Goal: Task Accomplishment & Management: Use online tool/utility

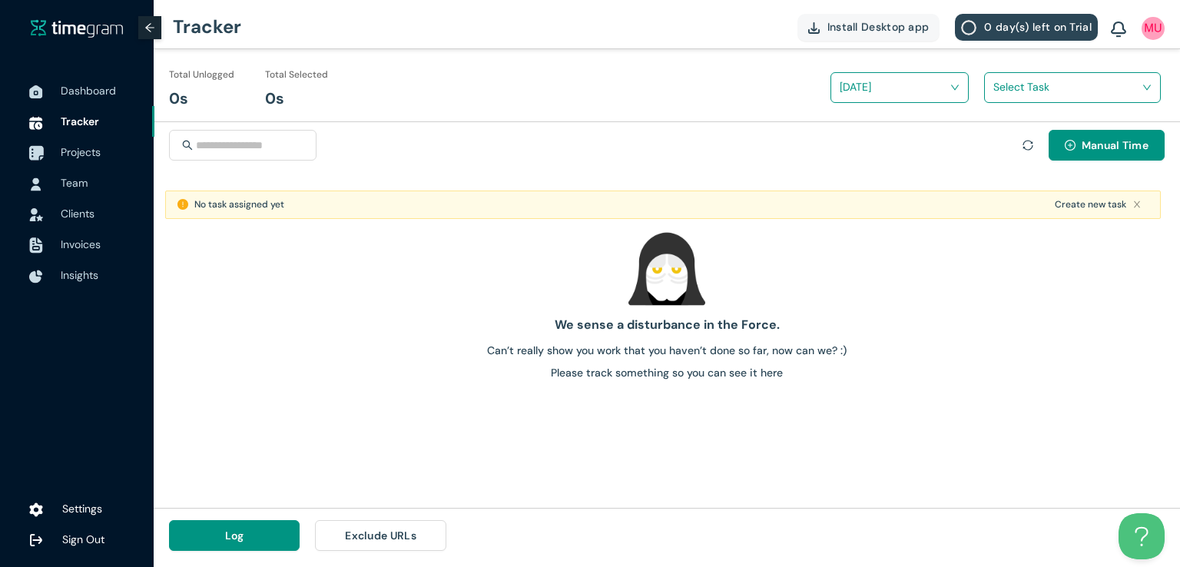
click at [101, 154] on span "Projects" at bounding box center [81, 152] width 40 height 14
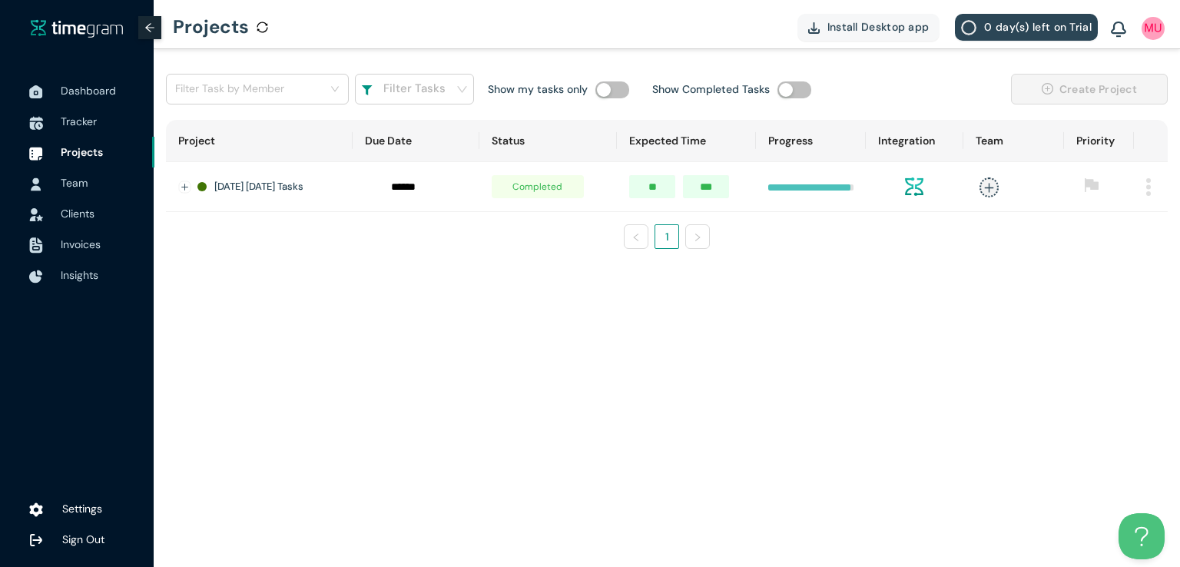
click at [1148, 187] on img at bounding box center [1148, 187] width 5 height 18
click at [1125, 260] on span "Delete" at bounding box center [1128, 254] width 32 height 17
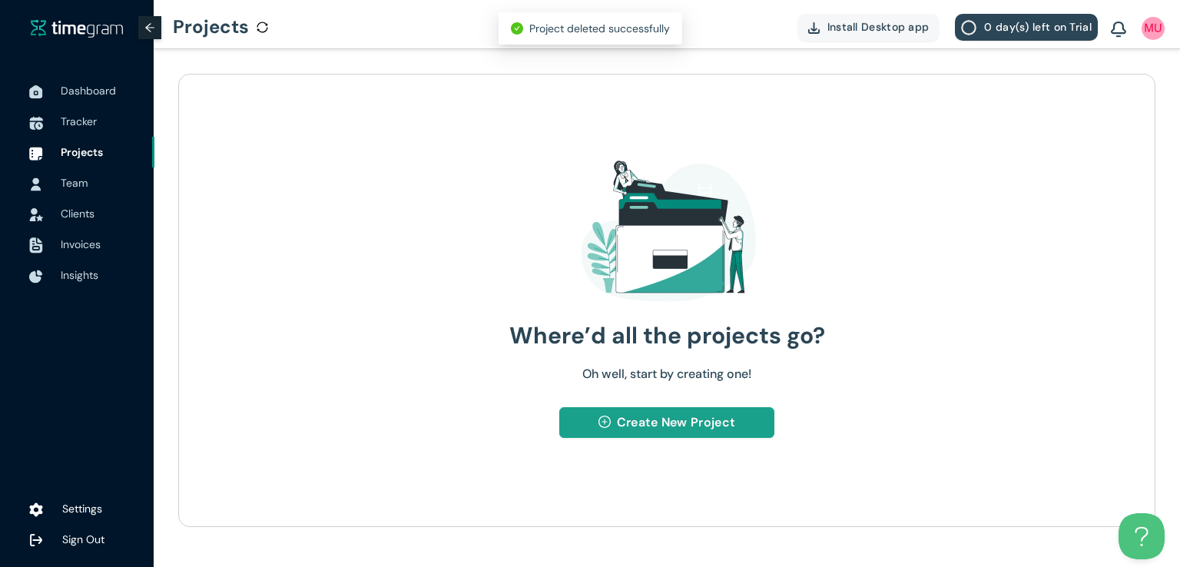
click at [631, 428] on span "Create New Project" at bounding box center [676, 421] width 118 height 19
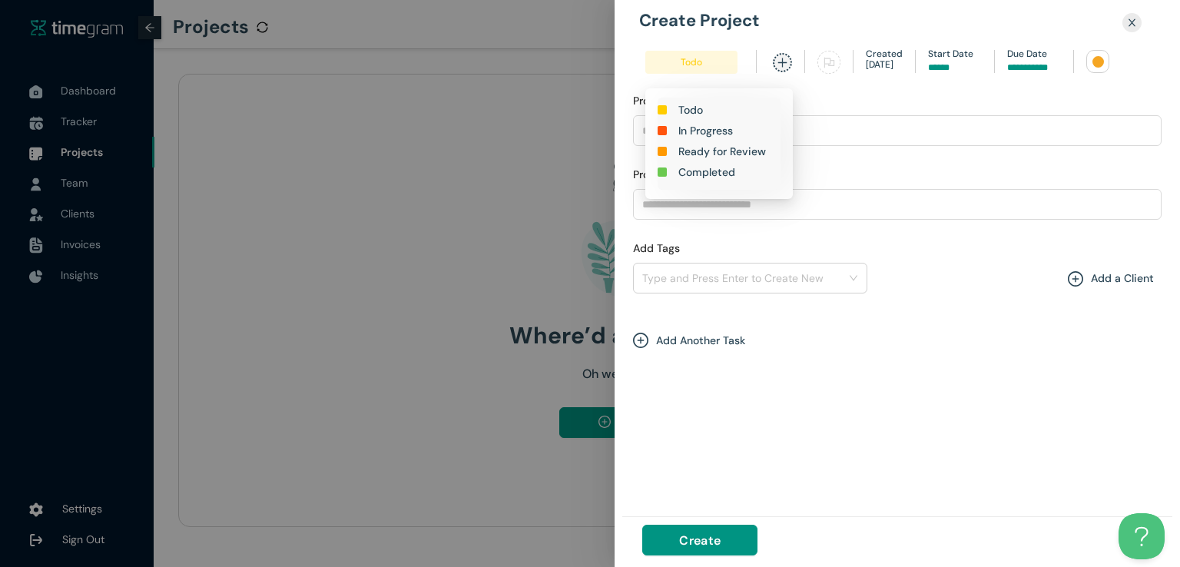
click at [706, 130] on h1 "In Progress" at bounding box center [705, 130] width 55 height 17
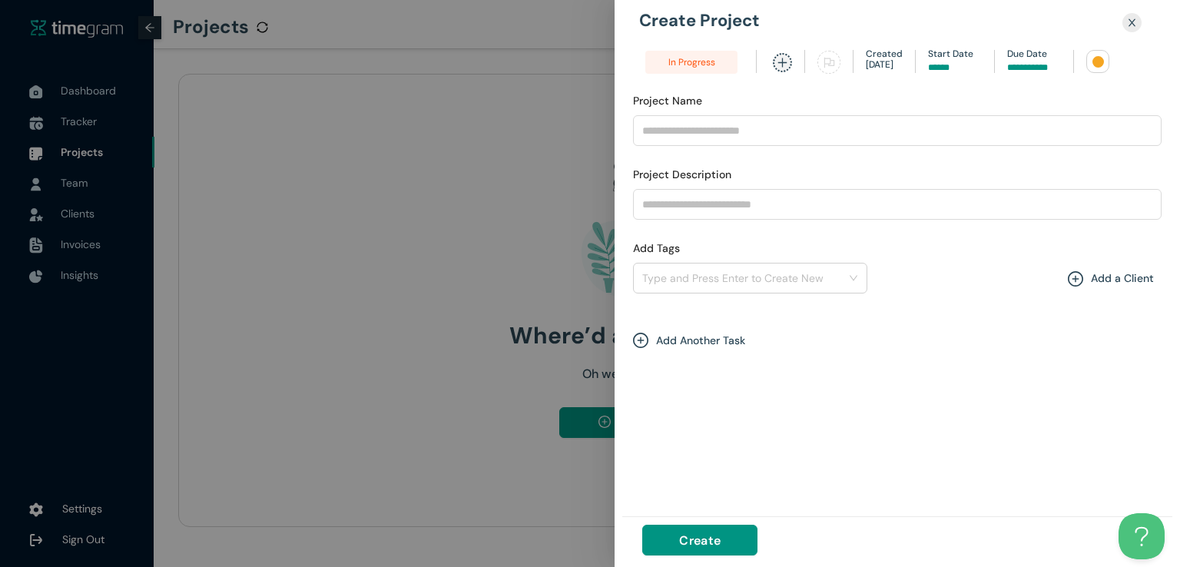
click at [1023, 67] on input at bounding box center [1034, 68] width 54 height 15
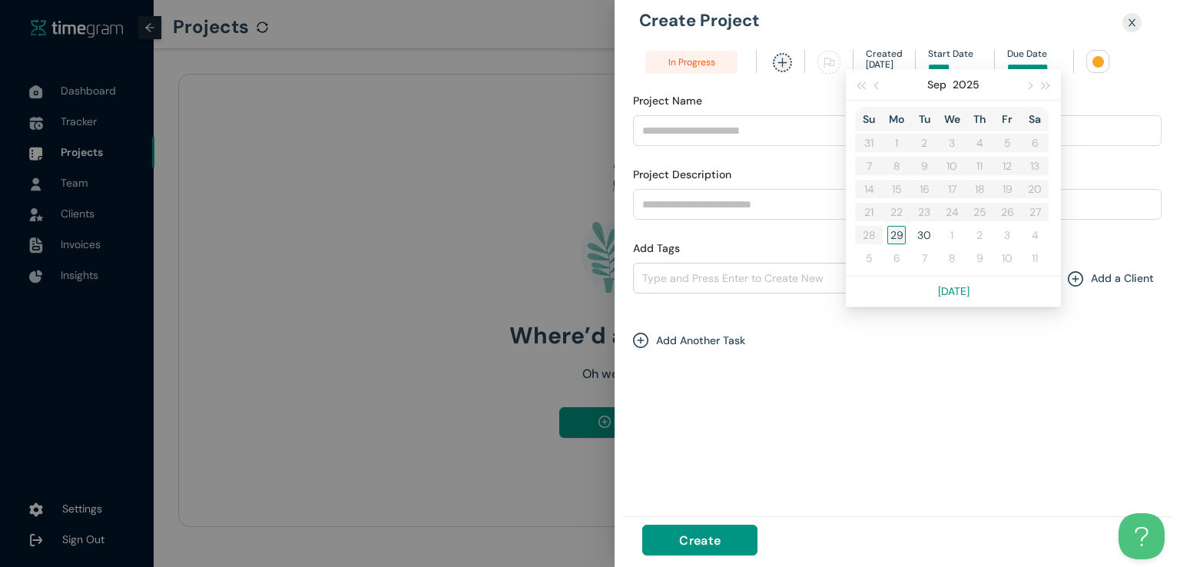
type input "******"
click at [891, 234] on div "29" at bounding box center [896, 235] width 18 height 18
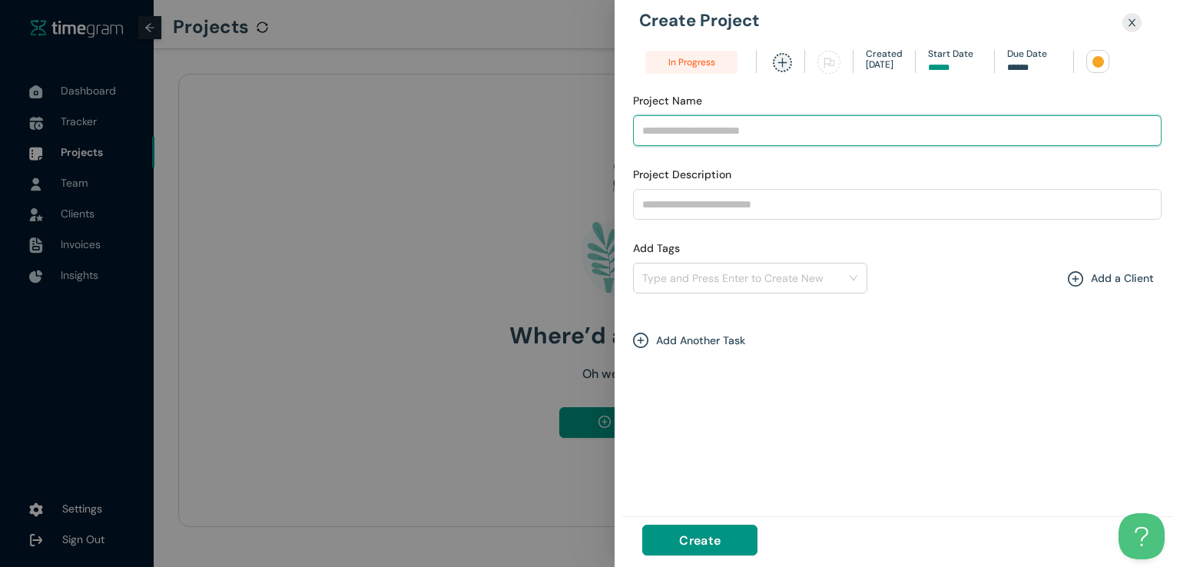
click at [747, 131] on input "Project Name" at bounding box center [897, 130] width 528 height 31
type input "**********"
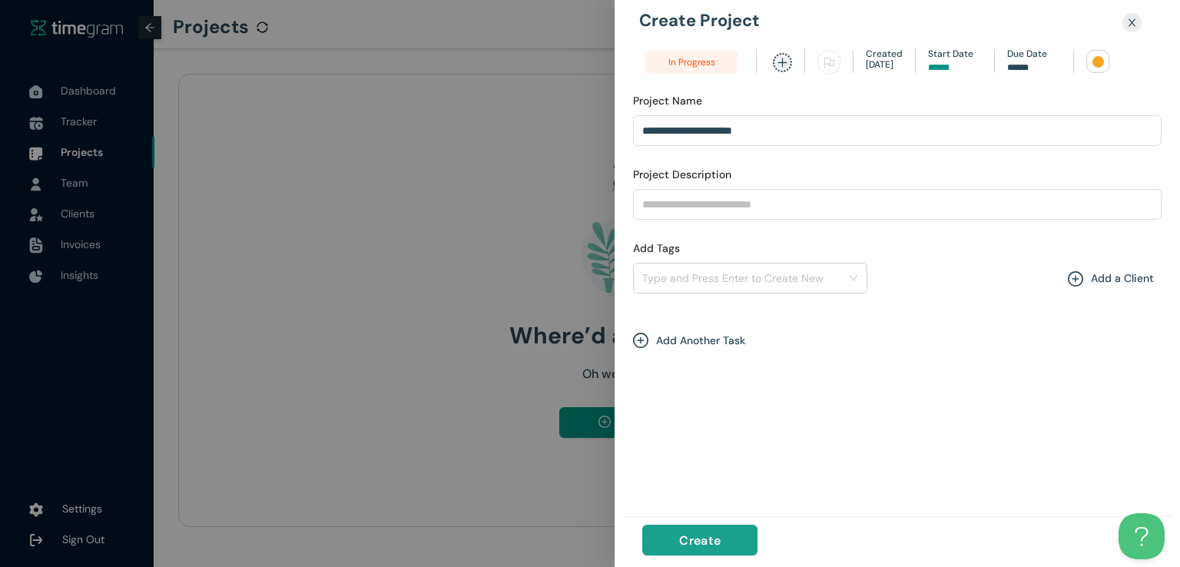
click at [703, 531] on span "Create" at bounding box center [699, 540] width 41 height 19
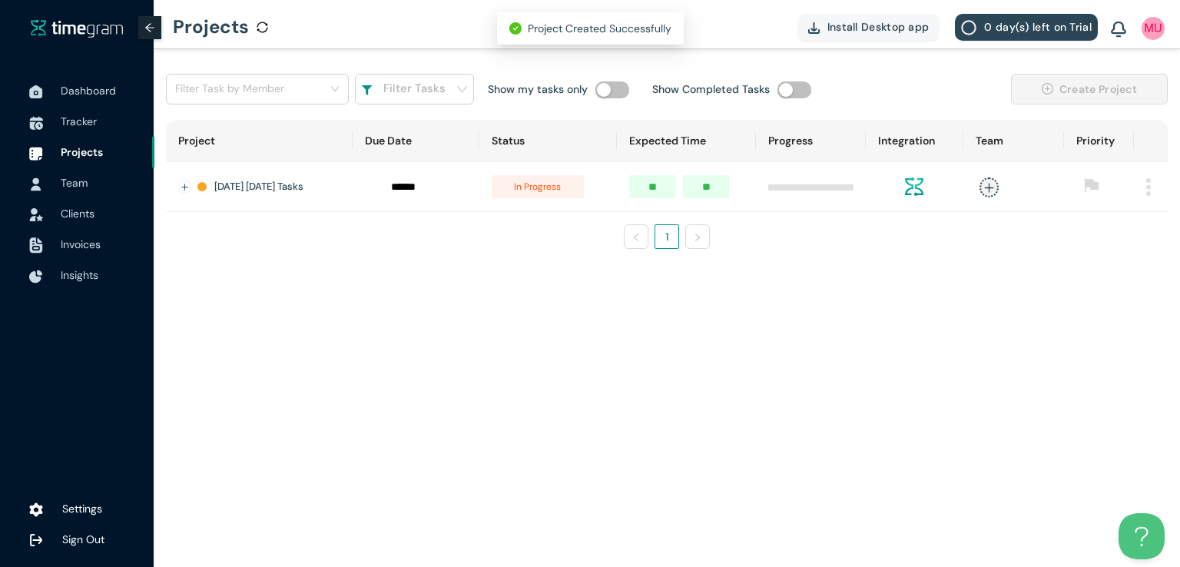
click at [298, 191] on h1 "[DATE] [DATE] Tasks" at bounding box center [258, 186] width 89 height 15
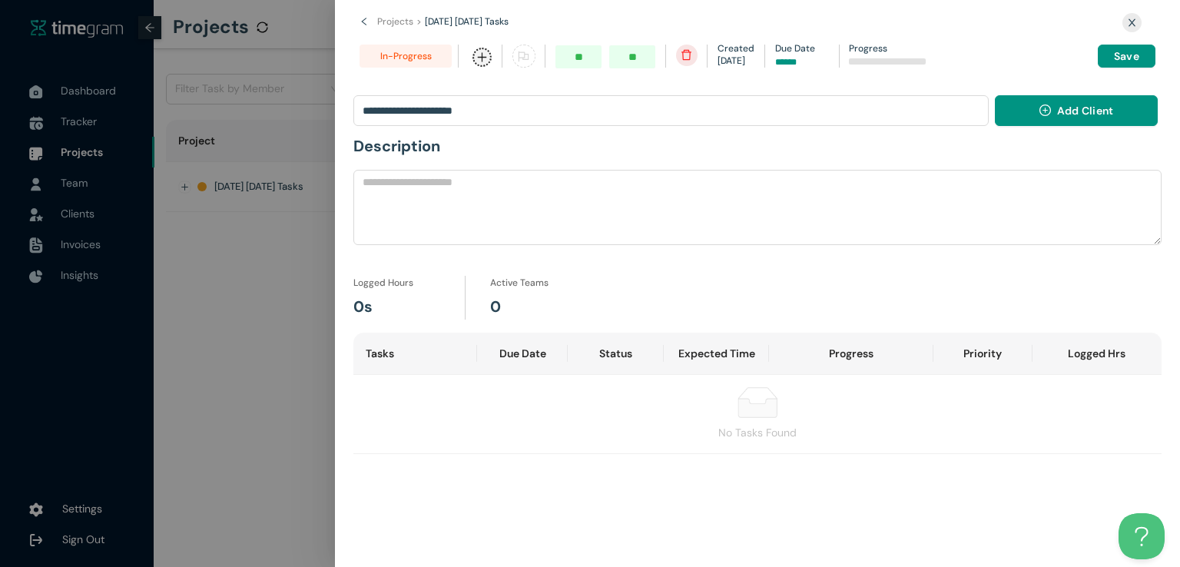
click at [366, 26] on span "left" at bounding box center [368, 23] width 18 height 12
click at [214, 250] on div at bounding box center [590, 283] width 1180 height 567
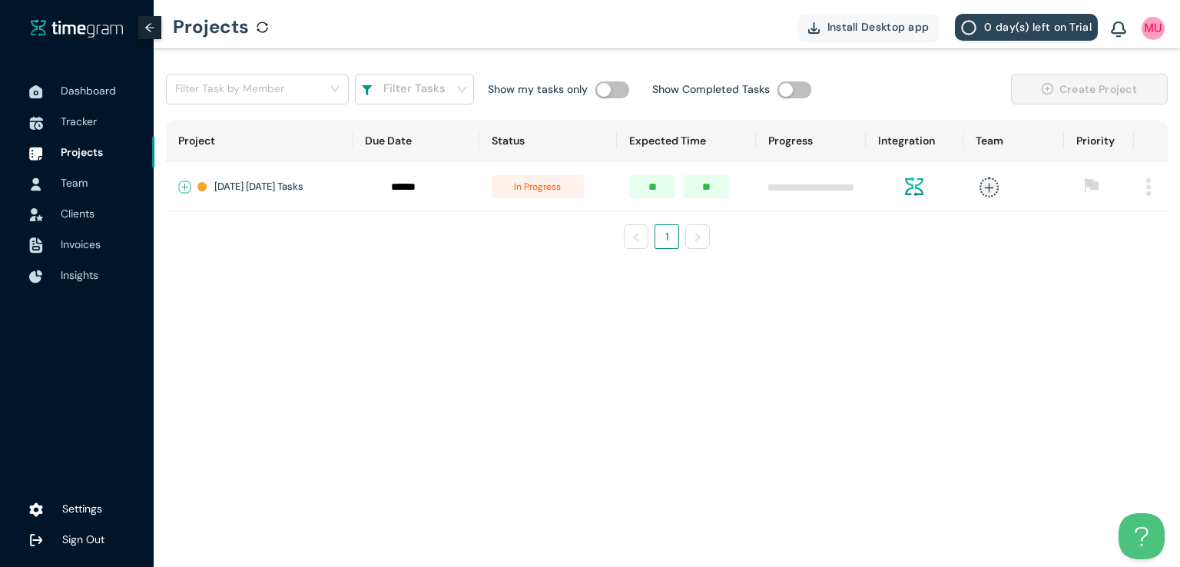
click at [186, 186] on button "Expand row" at bounding box center [185, 187] width 12 height 12
click at [237, 237] on span "+ New Task" at bounding box center [239, 232] width 43 height 12
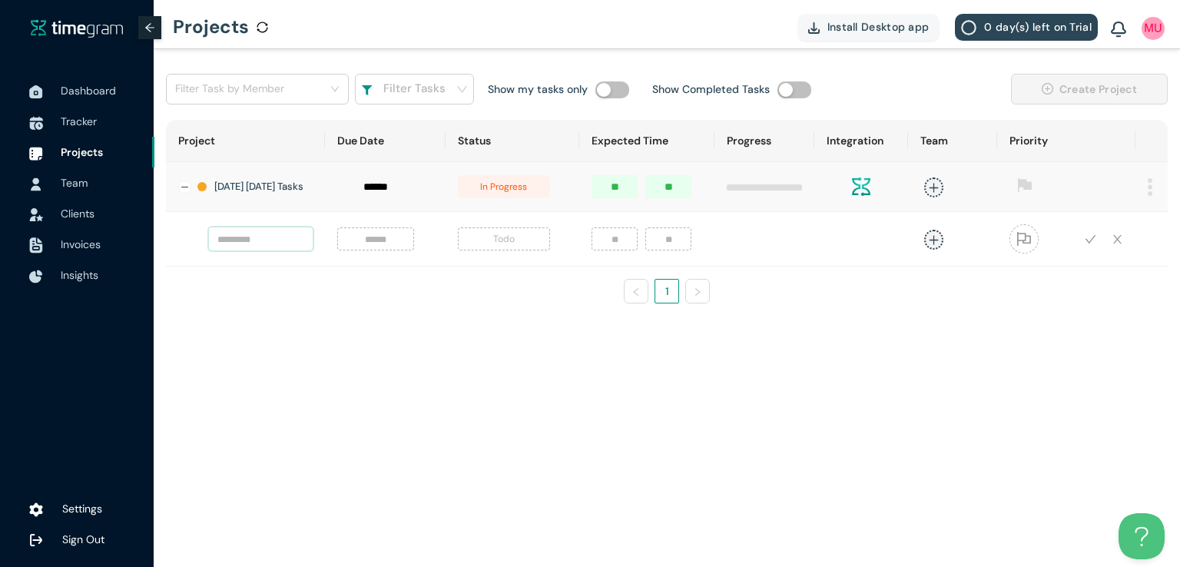
click at [258, 250] on input "text" at bounding box center [261, 238] width 104 height 23
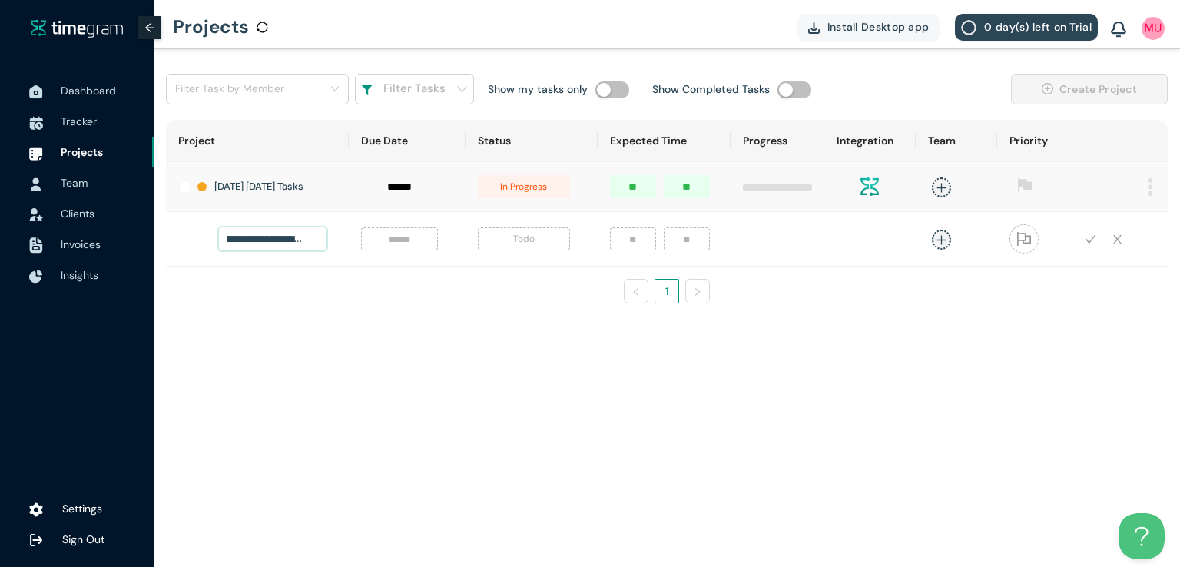
scroll to position [0, 61]
type input "**********"
click at [400, 244] on input at bounding box center [399, 238] width 58 height 17
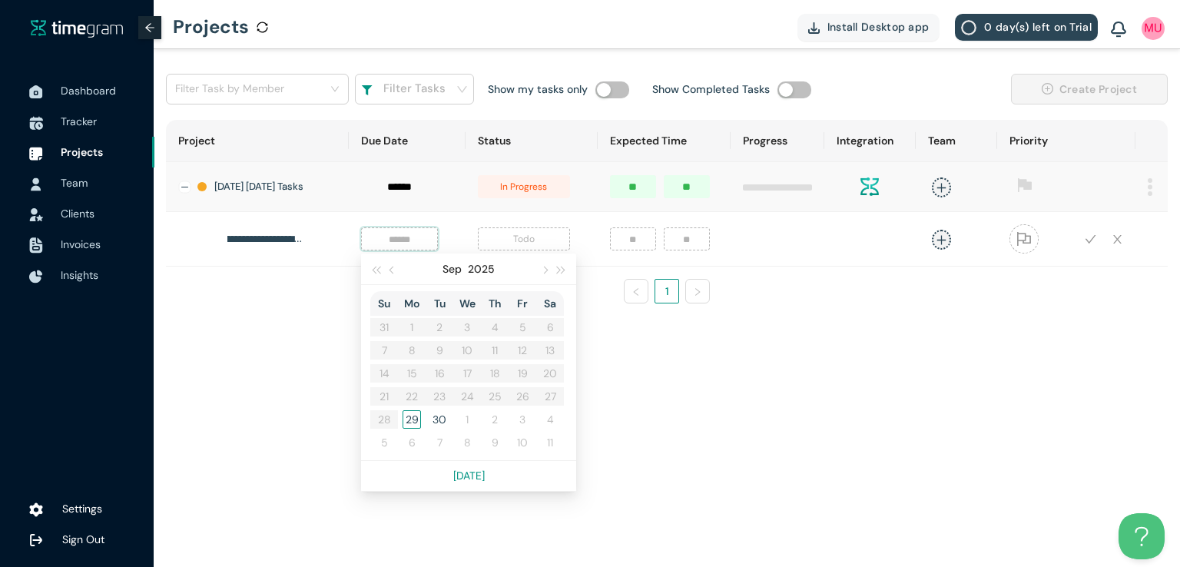
scroll to position [0, 0]
type input "******"
click at [402, 426] on div "29" at bounding box center [411, 419] width 18 height 18
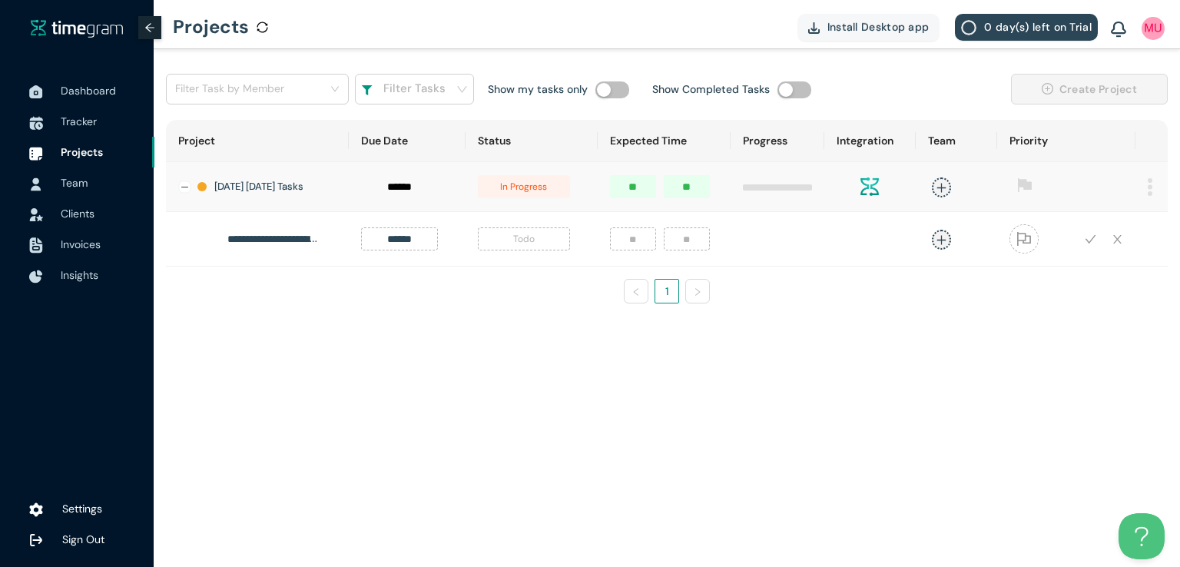
click at [513, 247] on span "Todo" at bounding box center [524, 238] width 92 height 23
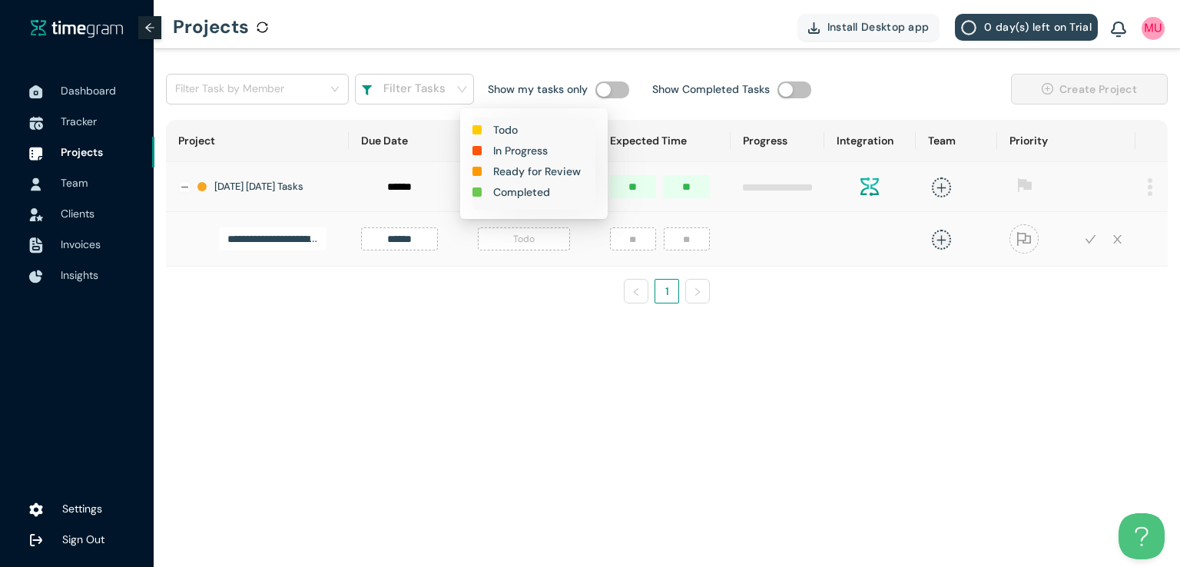
click at [519, 151] on h1 "In Progress" at bounding box center [520, 150] width 55 height 17
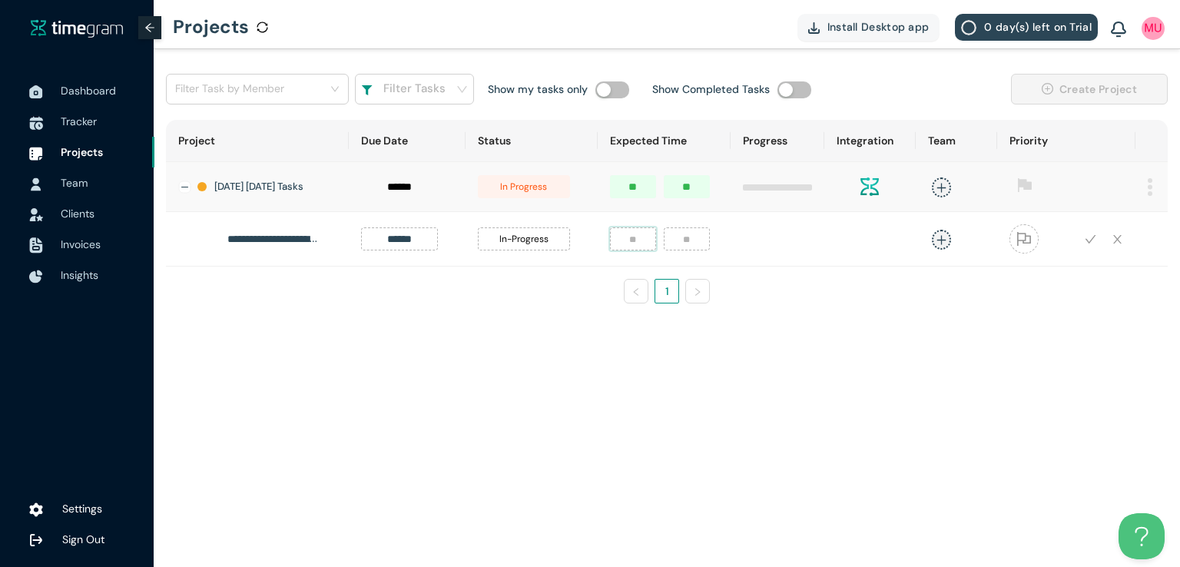
click at [628, 248] on input "number" at bounding box center [633, 238] width 46 height 23
type input "*"
type input "**"
click at [936, 246] on icon "plus" at bounding box center [942, 240] width 12 height 12
click at [797, 350] on div "[DEMOGRAPHIC_DATA][PERSON_NAME]" at bounding box center [819, 348] width 118 height 15
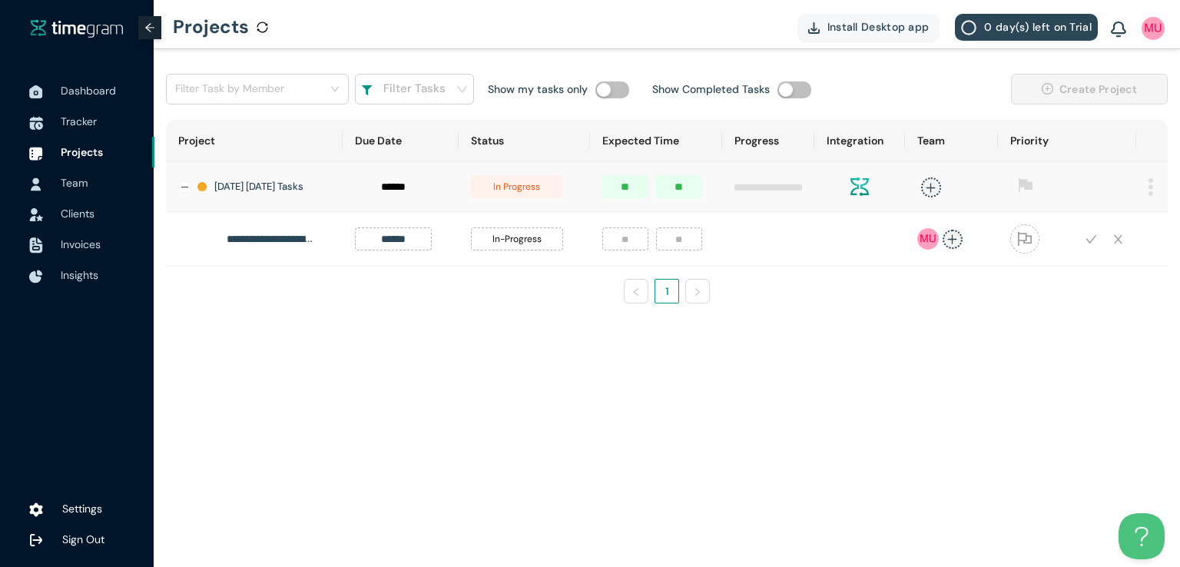
click at [1102, 267] on td at bounding box center [1067, 239] width 138 height 55
click at [1087, 243] on icon "check" at bounding box center [1091, 240] width 12 height 12
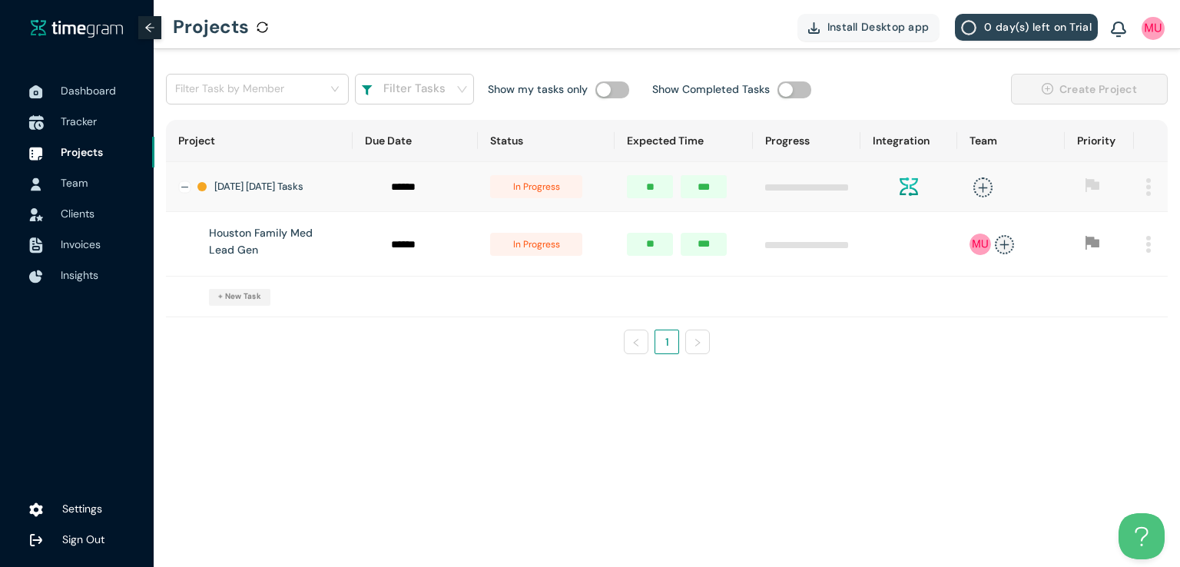
click at [80, 121] on span "Tracker" at bounding box center [79, 121] width 36 height 14
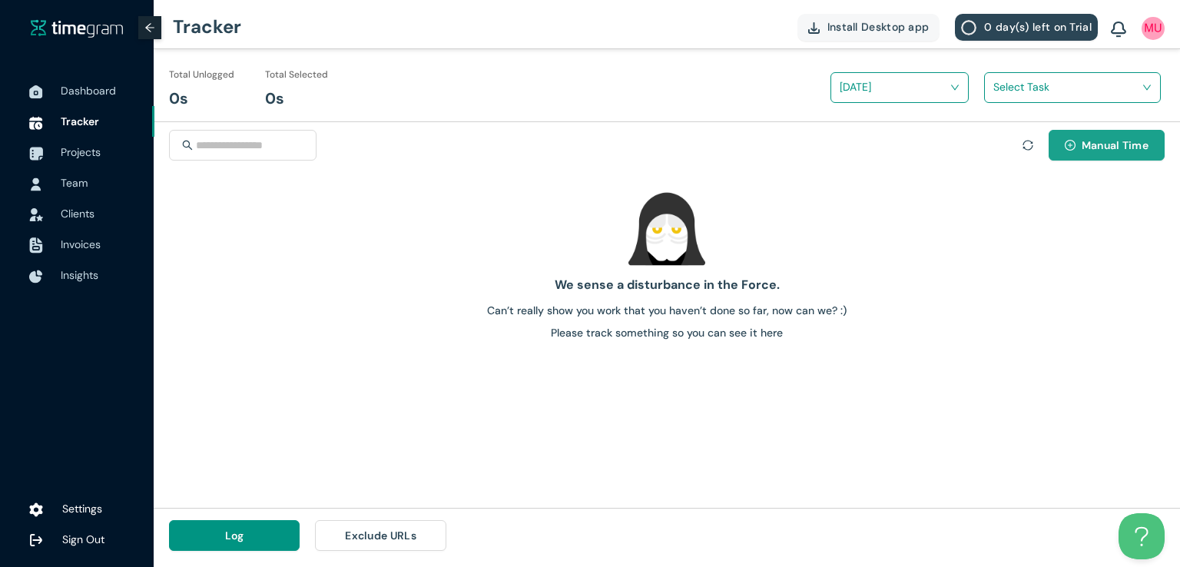
click at [1068, 144] on icon "plus-circle" at bounding box center [1070, 145] width 5 height 5
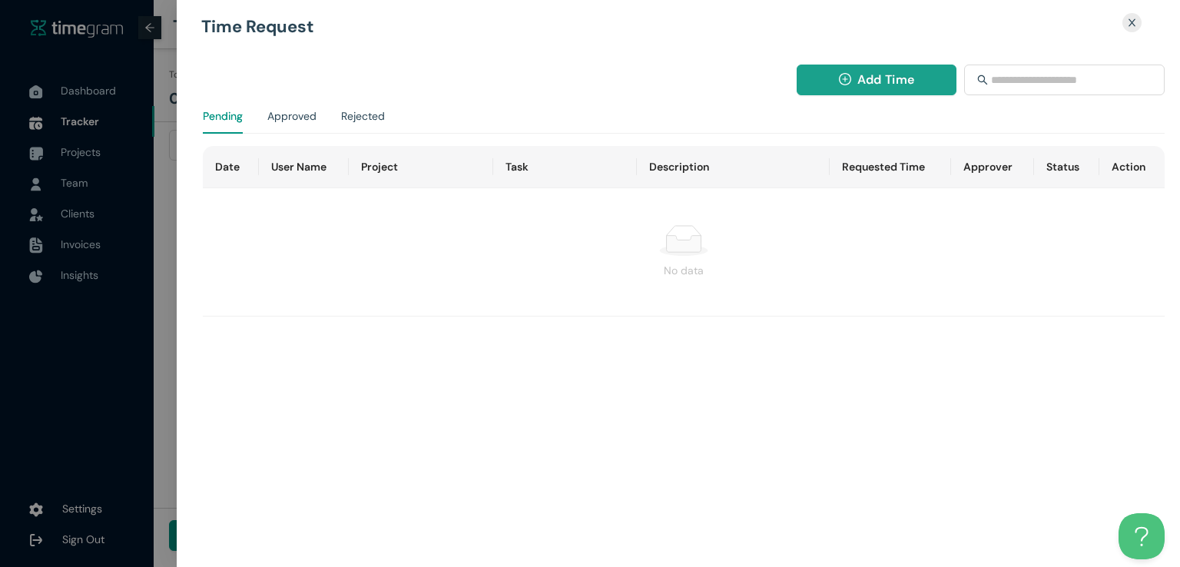
click at [879, 80] on span "Add Time" at bounding box center [885, 79] width 57 height 19
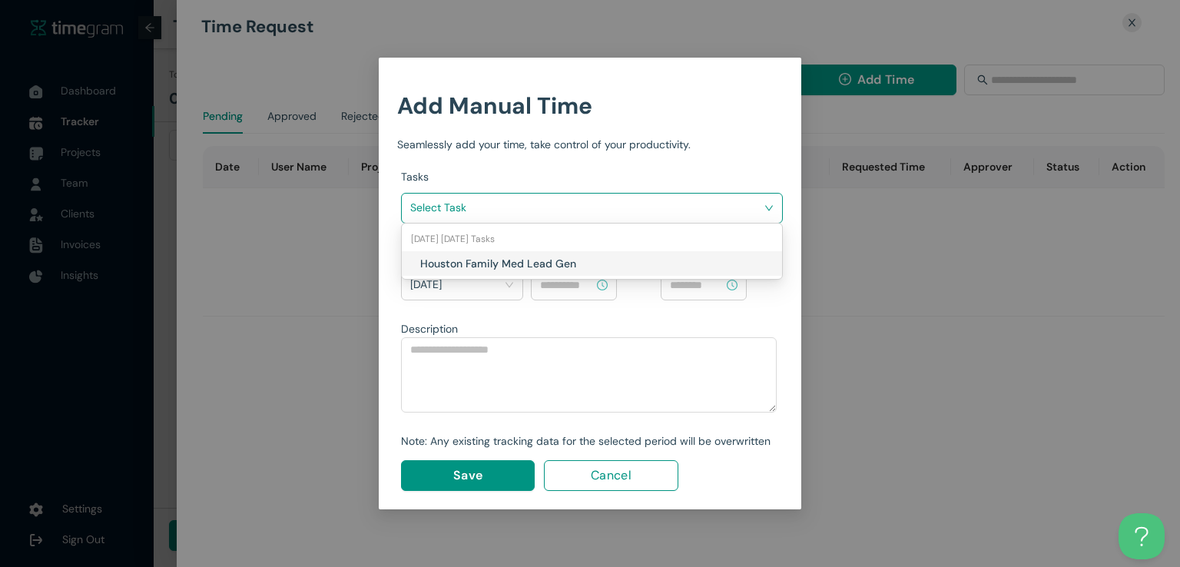
click at [599, 196] on input "search" at bounding box center [586, 207] width 353 height 23
click at [544, 270] on h1 "Houston Family Med Lead Gen" at bounding box center [510, 263] width 181 height 17
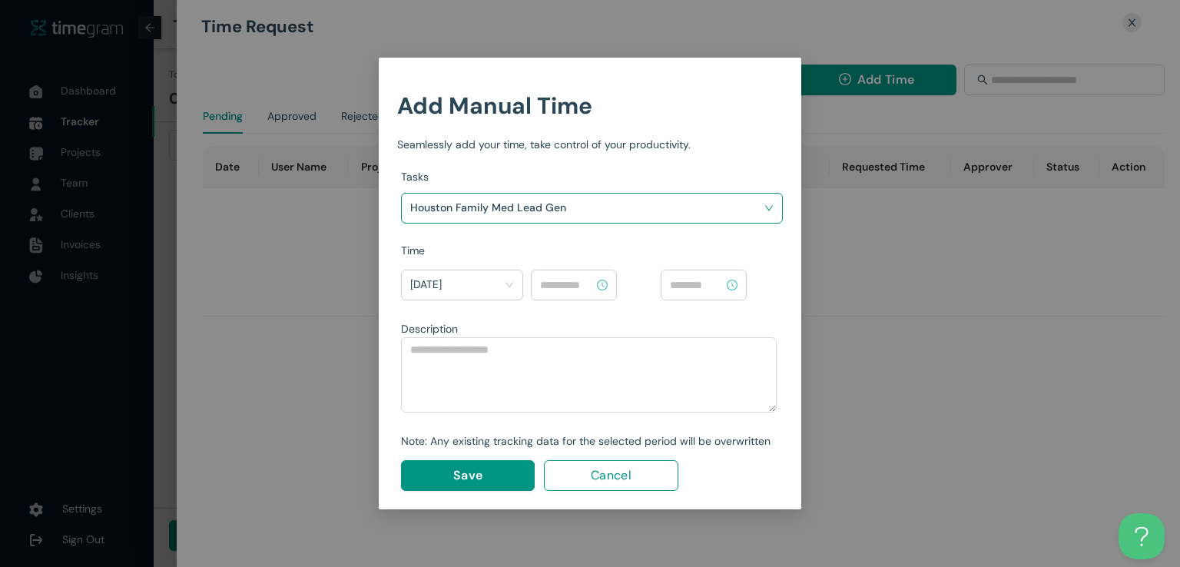
click at [571, 283] on input at bounding box center [567, 285] width 54 height 17
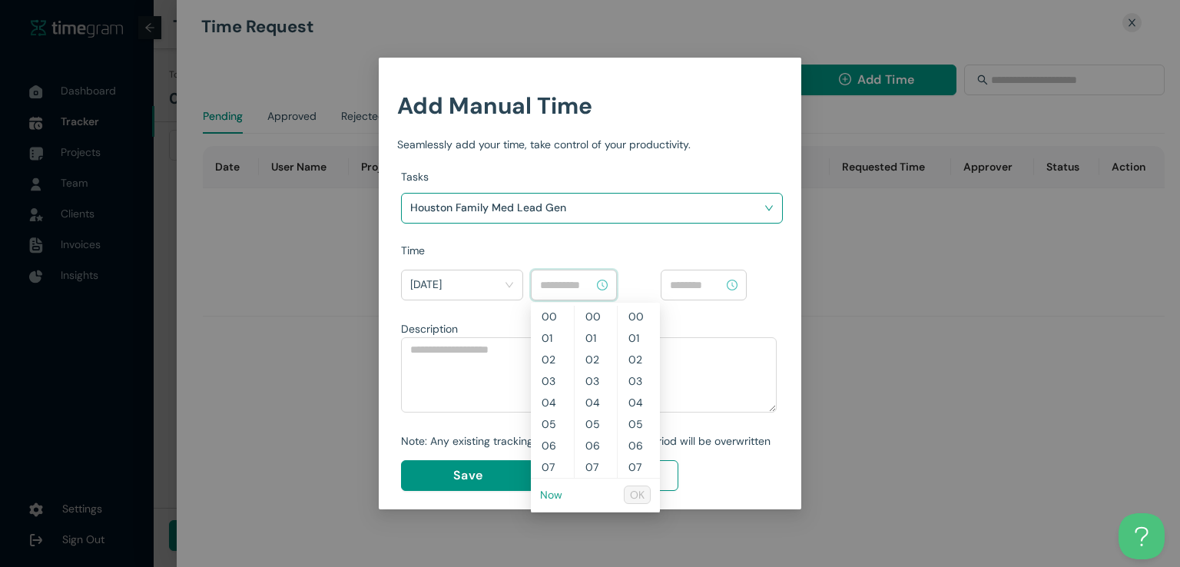
click at [549, 495] on link "Now" at bounding box center [551, 495] width 22 height 14
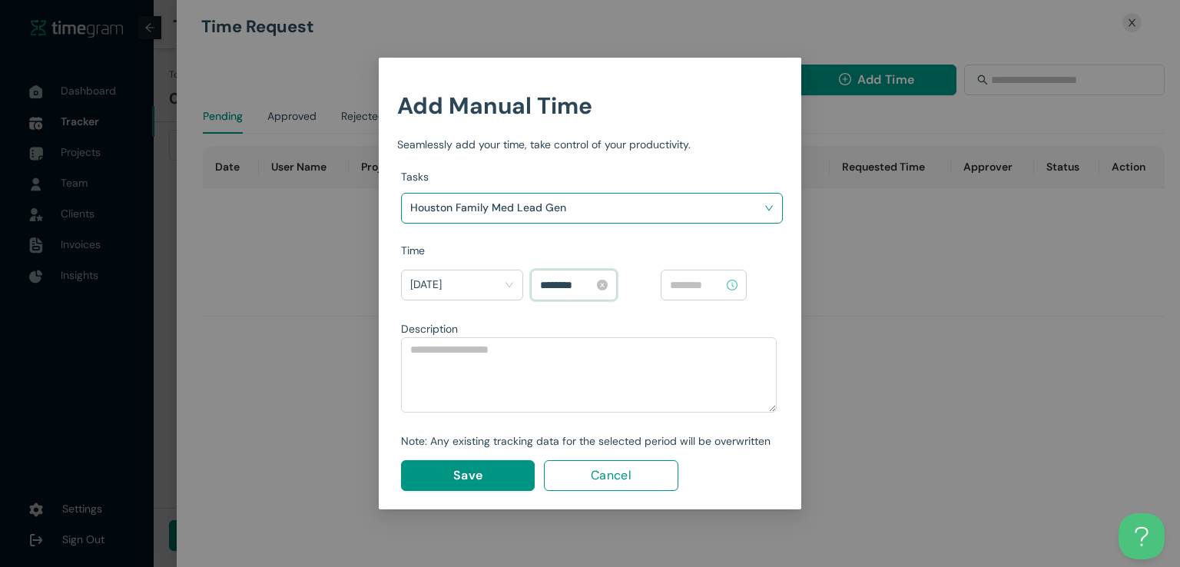
click at [545, 283] on input "********" at bounding box center [567, 285] width 54 height 17
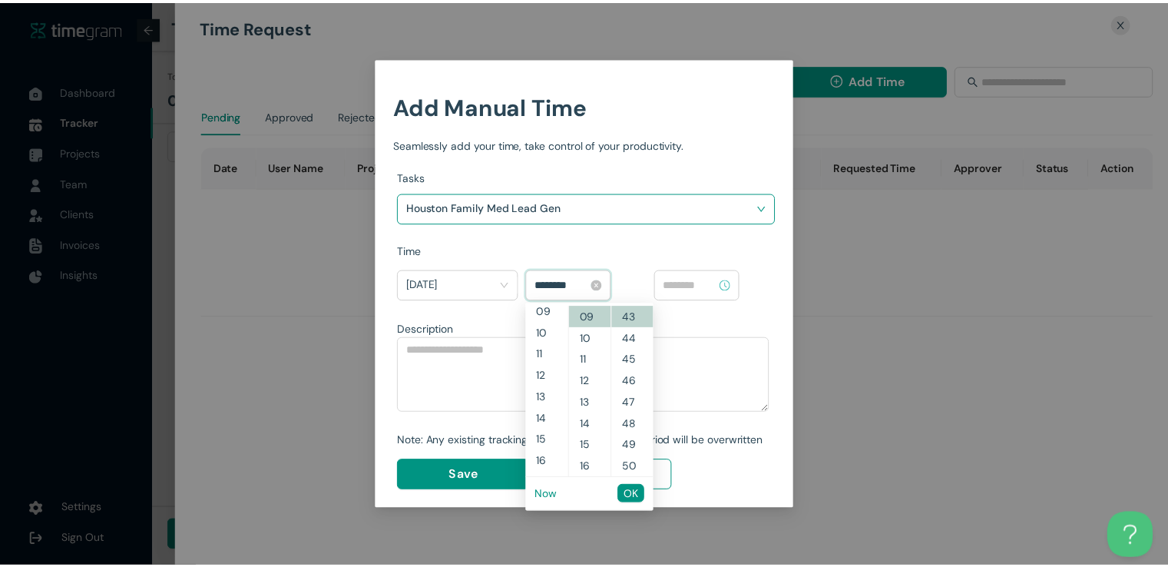
scroll to position [172, 0]
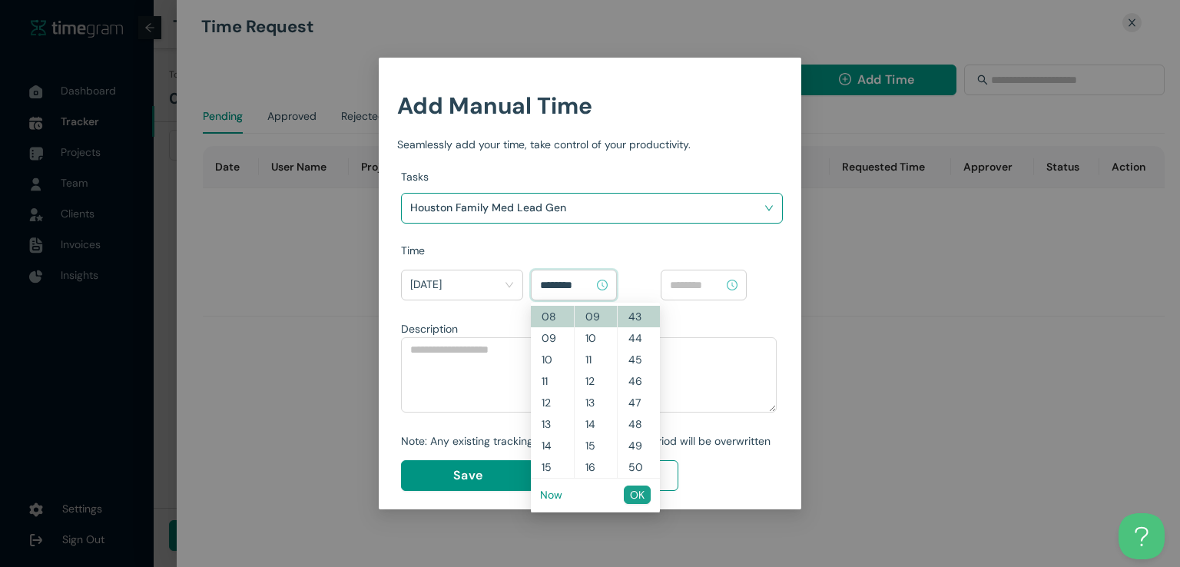
click at [636, 498] on span "OK" at bounding box center [637, 494] width 15 height 17
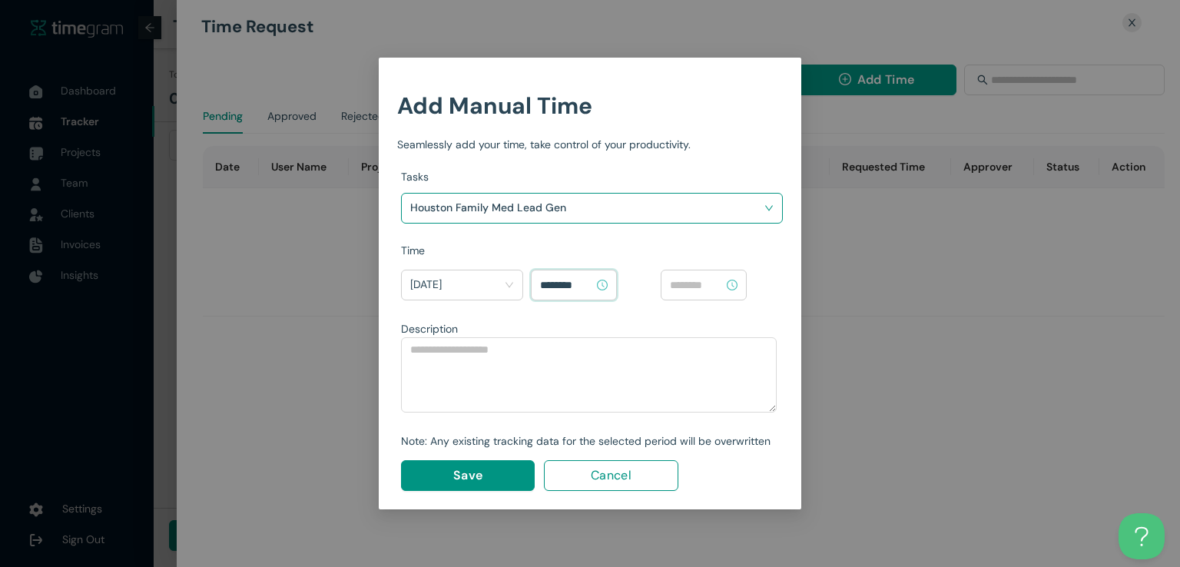
type input "********"
click at [708, 277] on input at bounding box center [697, 285] width 54 height 17
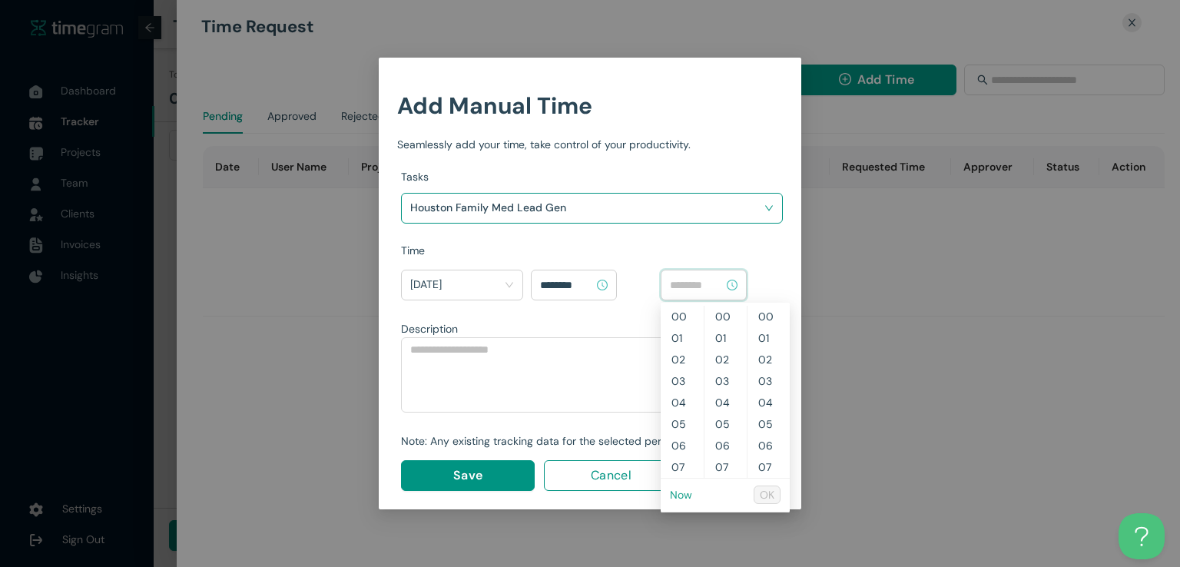
click at [680, 494] on link "Now" at bounding box center [681, 495] width 22 height 14
type input "********"
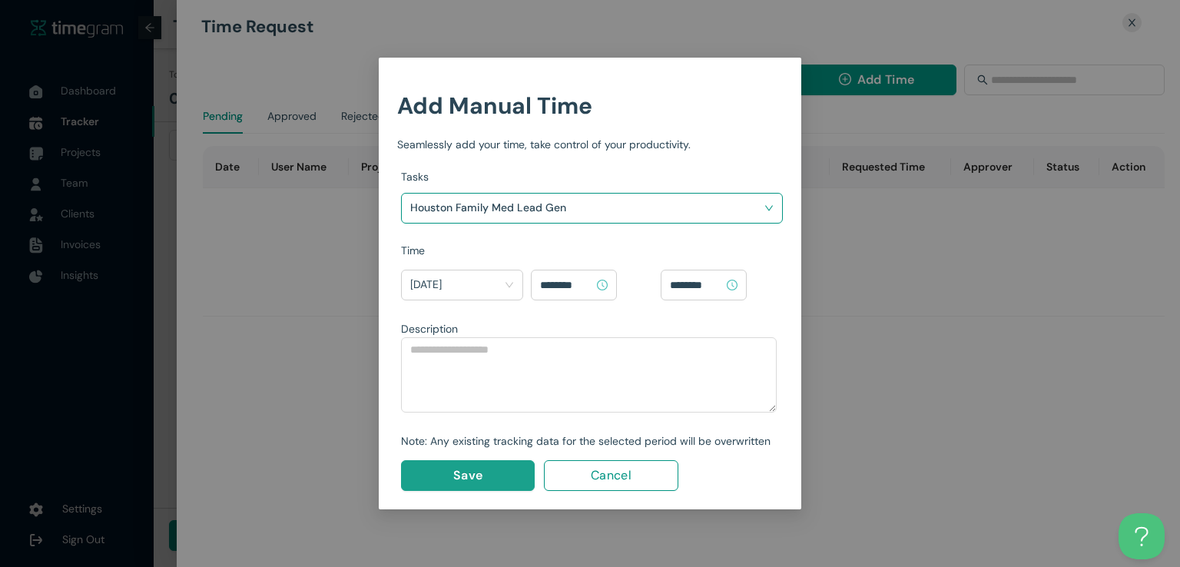
click at [449, 474] on button "Save" at bounding box center [468, 475] width 134 height 31
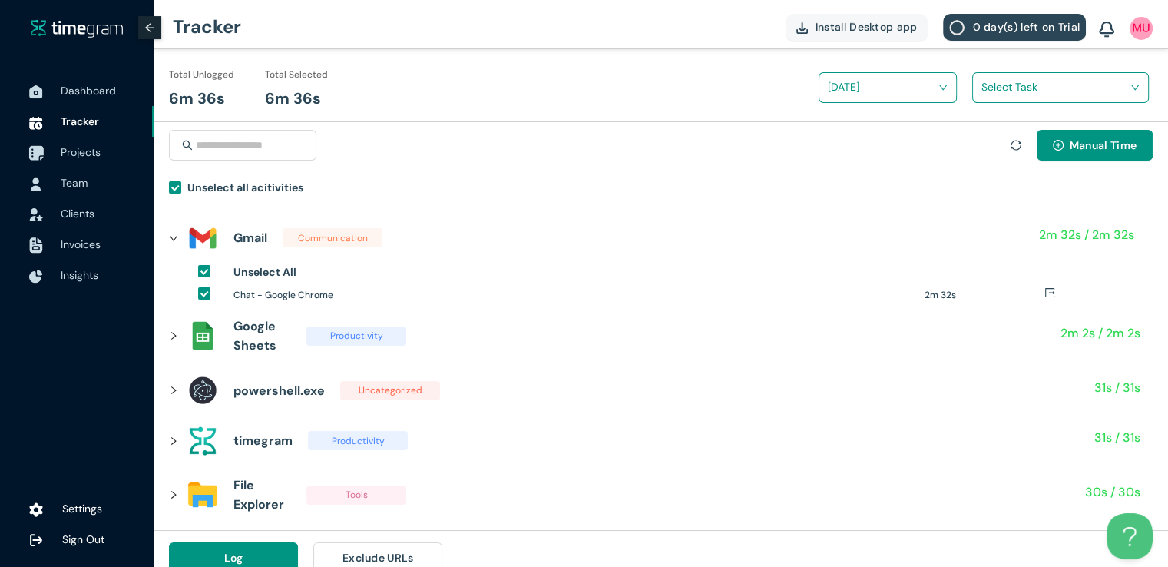
click at [89, 154] on span "Projects" at bounding box center [81, 152] width 40 height 14
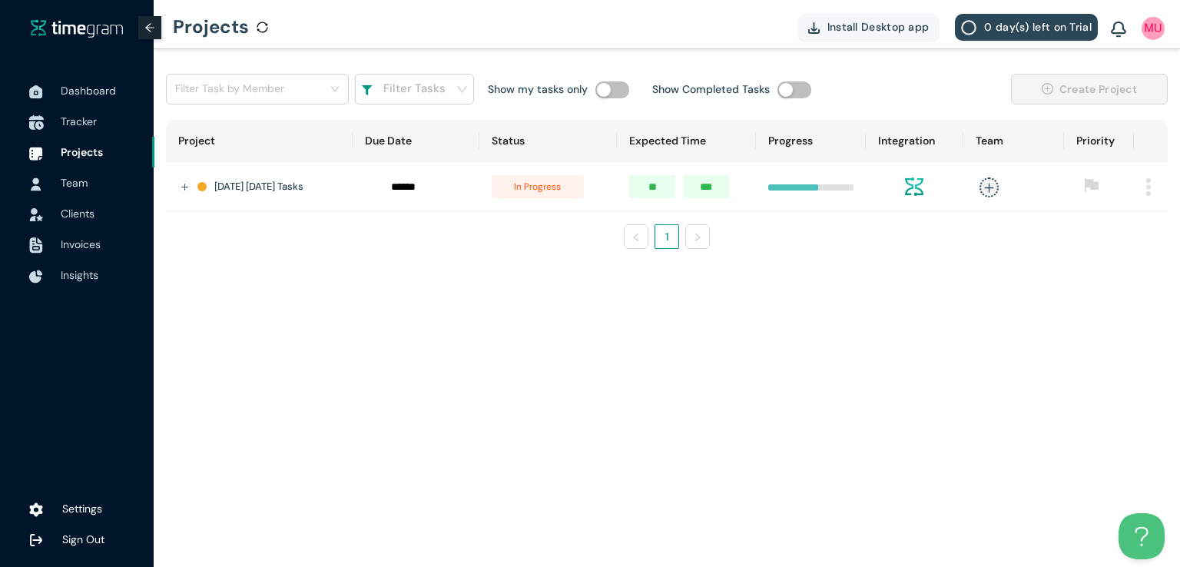
click at [77, 121] on span "Tracker" at bounding box center [79, 121] width 36 height 14
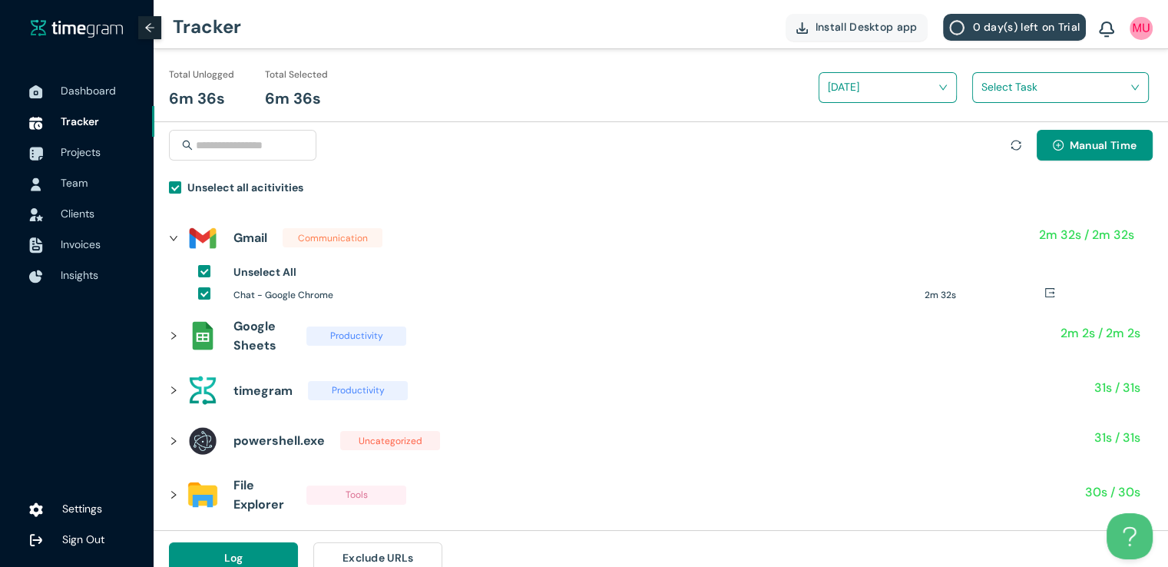
click at [1020, 86] on input "search" at bounding box center [1055, 86] width 147 height 23
click at [982, 141] on div "Houston Family Med Lead Gen" at bounding box center [1060, 143] width 175 height 25
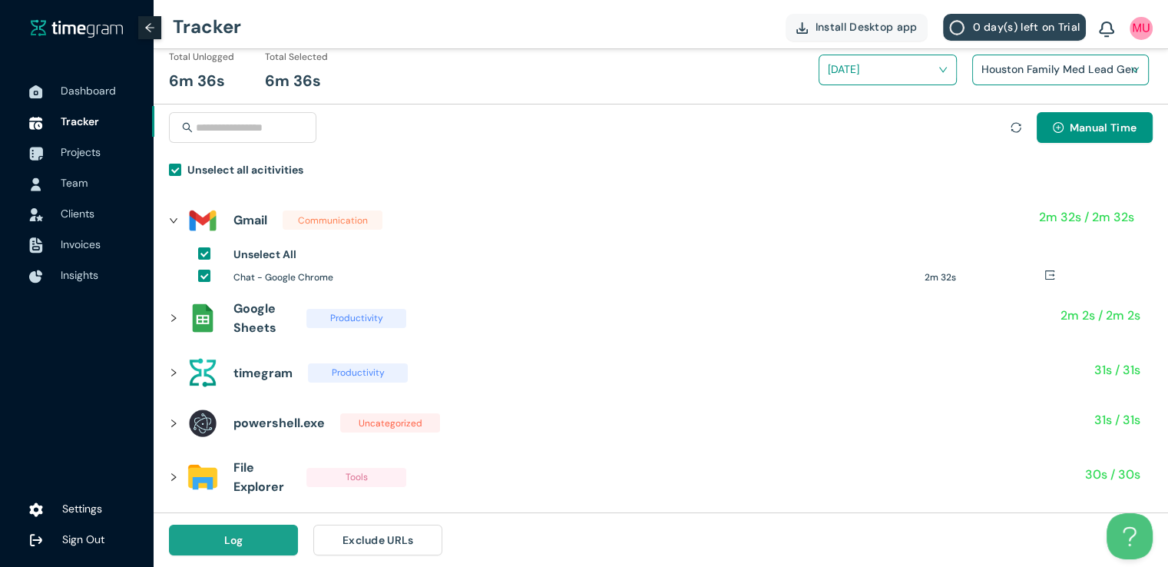
click at [259, 543] on button "Log" at bounding box center [233, 540] width 129 height 31
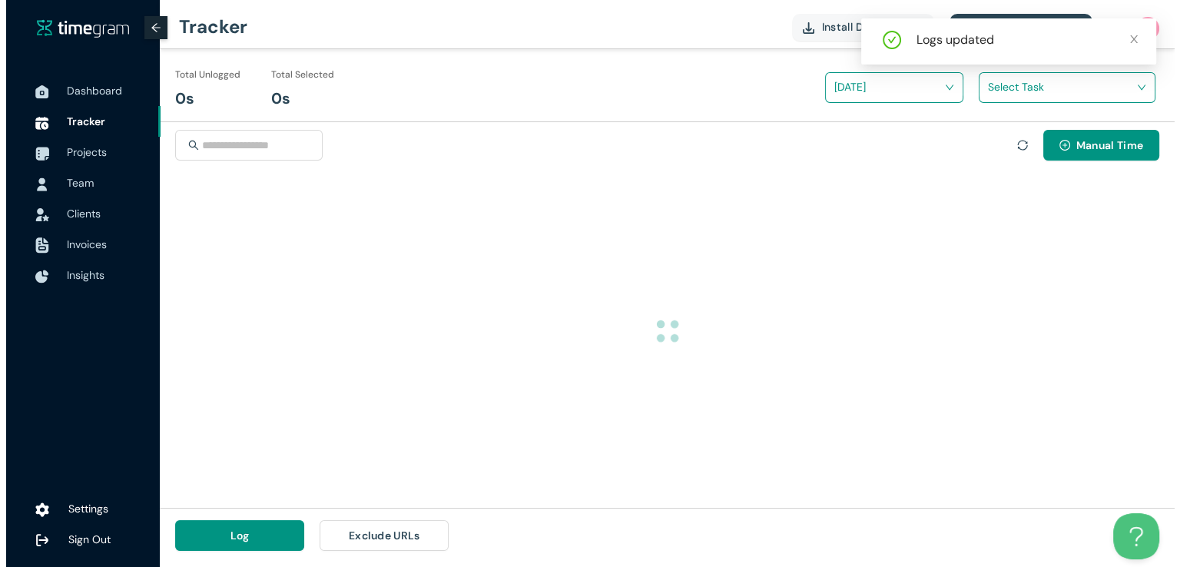
scroll to position [0, 0]
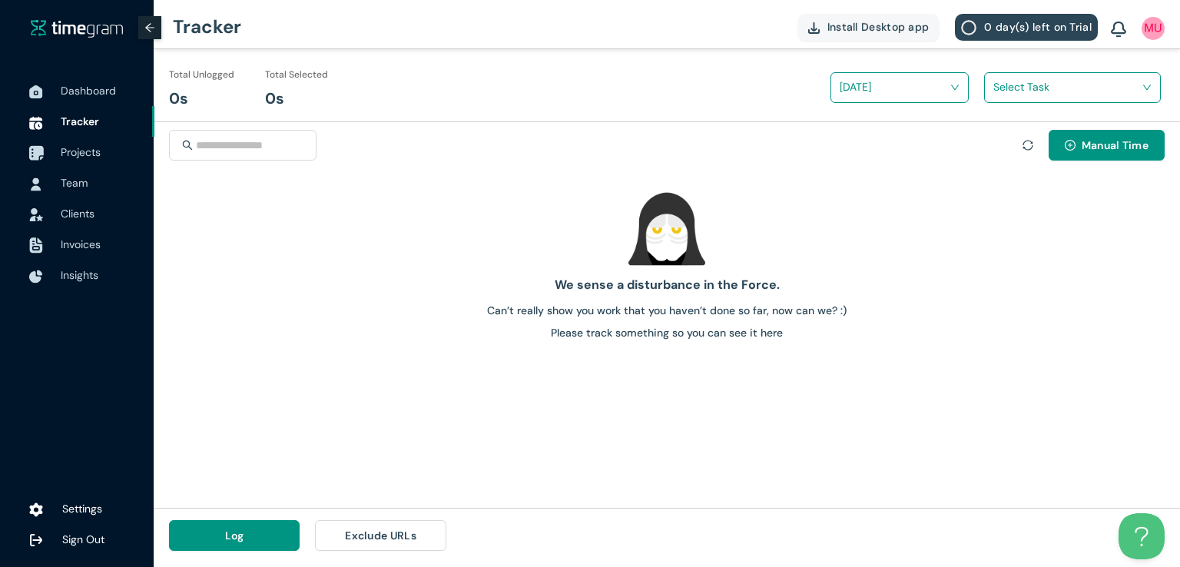
click at [86, 157] on span "Projects" at bounding box center [81, 152] width 40 height 14
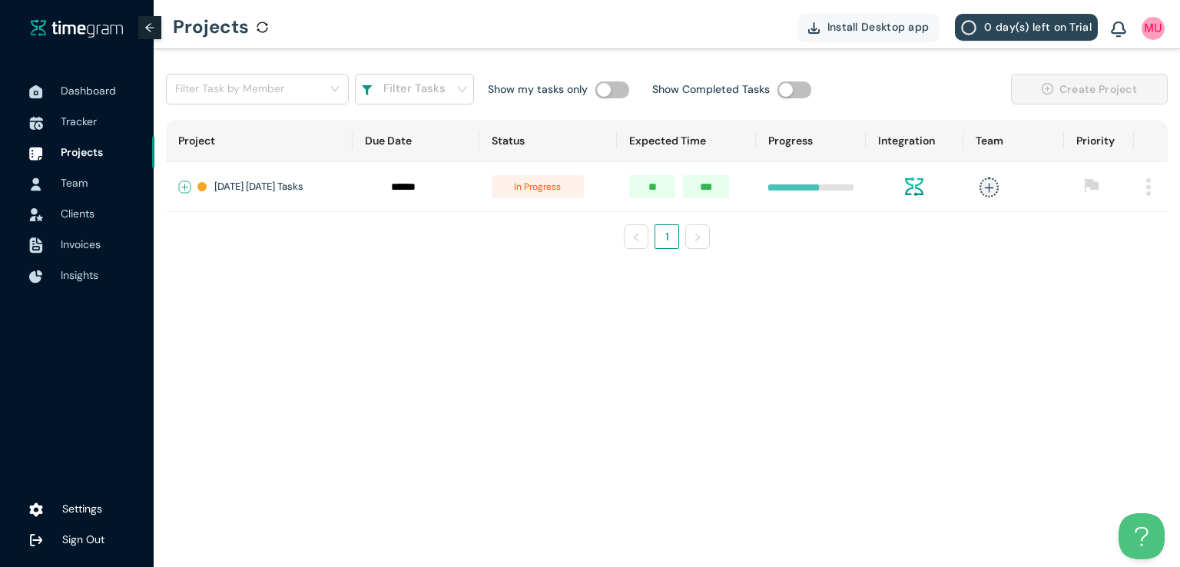
click at [181, 184] on button "Expand row" at bounding box center [185, 187] width 12 height 12
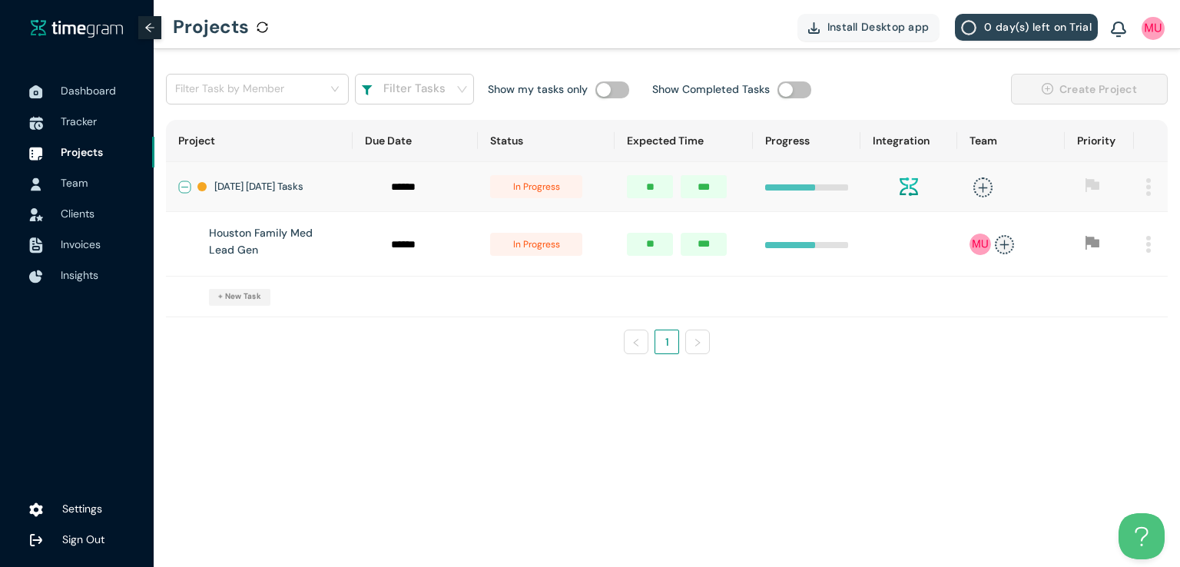
click at [181, 184] on button "Collapse row" at bounding box center [185, 187] width 12 height 12
